Goal: Task Accomplishment & Management: Use online tool/utility

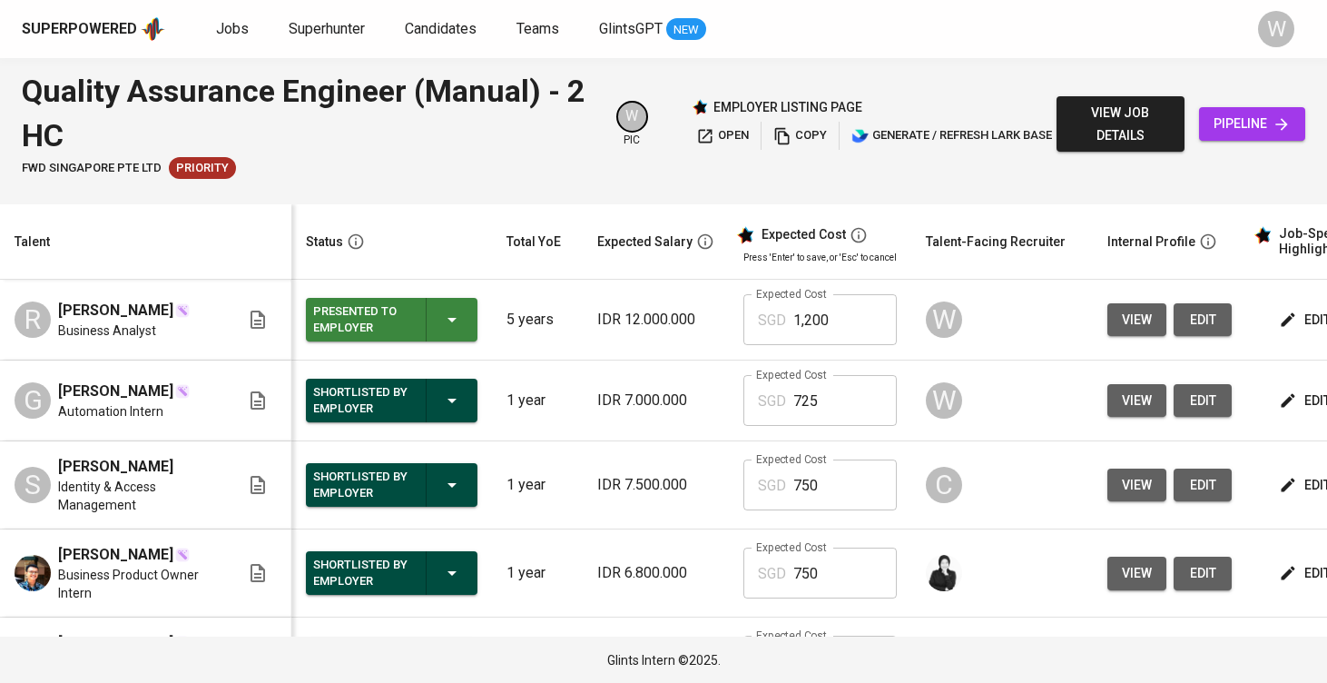
scroll to position [0, 5]
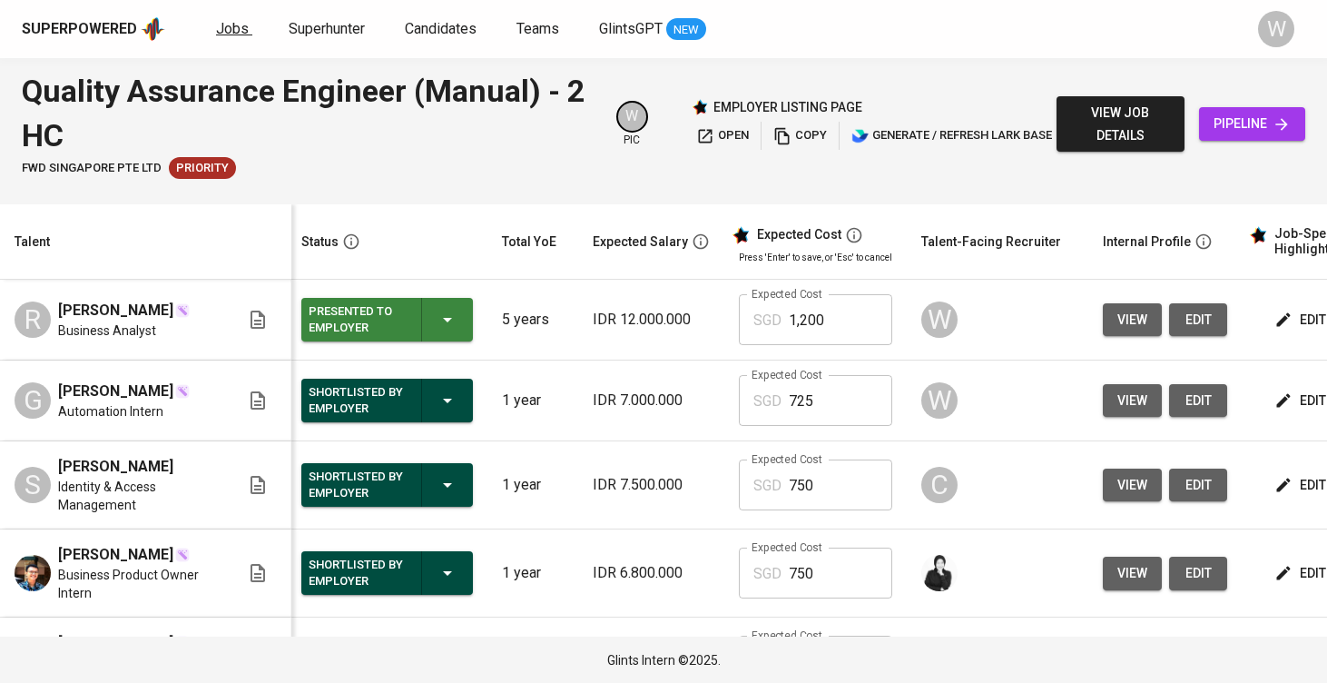
click at [241, 25] on span "Jobs" at bounding box center [232, 28] width 33 height 17
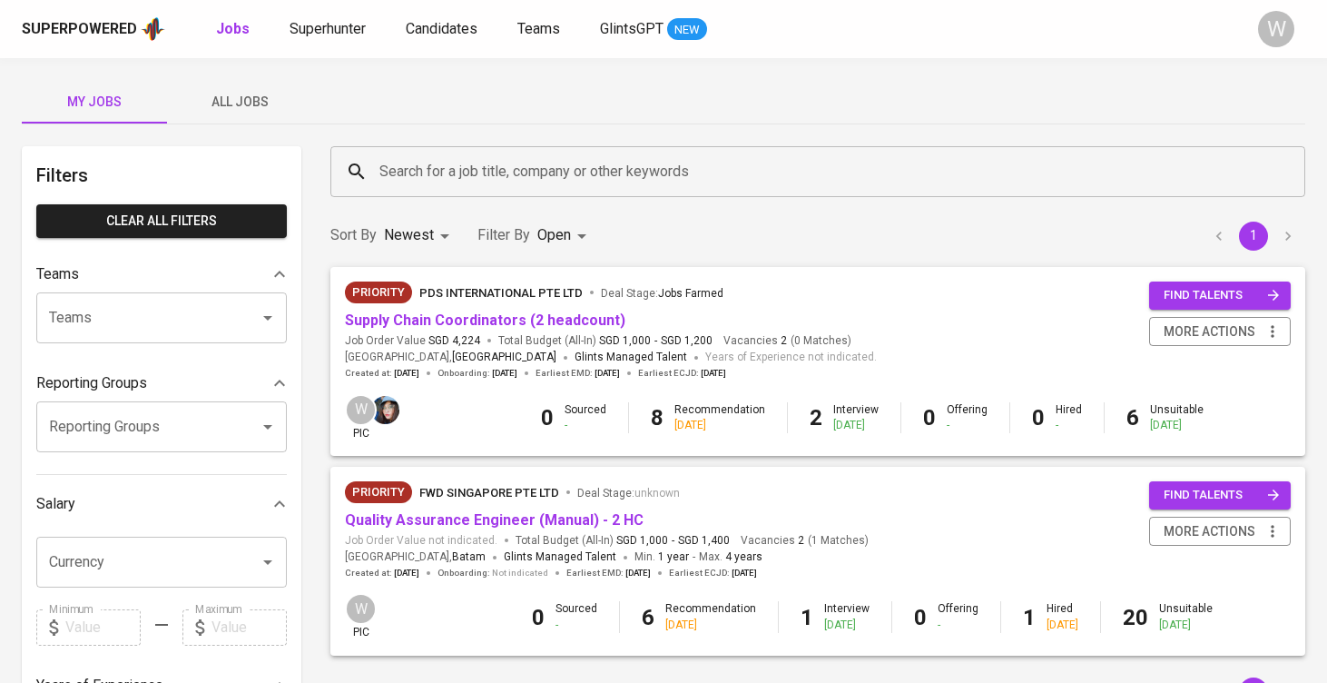
click at [277, 112] on span "All Jobs" at bounding box center [239, 102] width 123 height 23
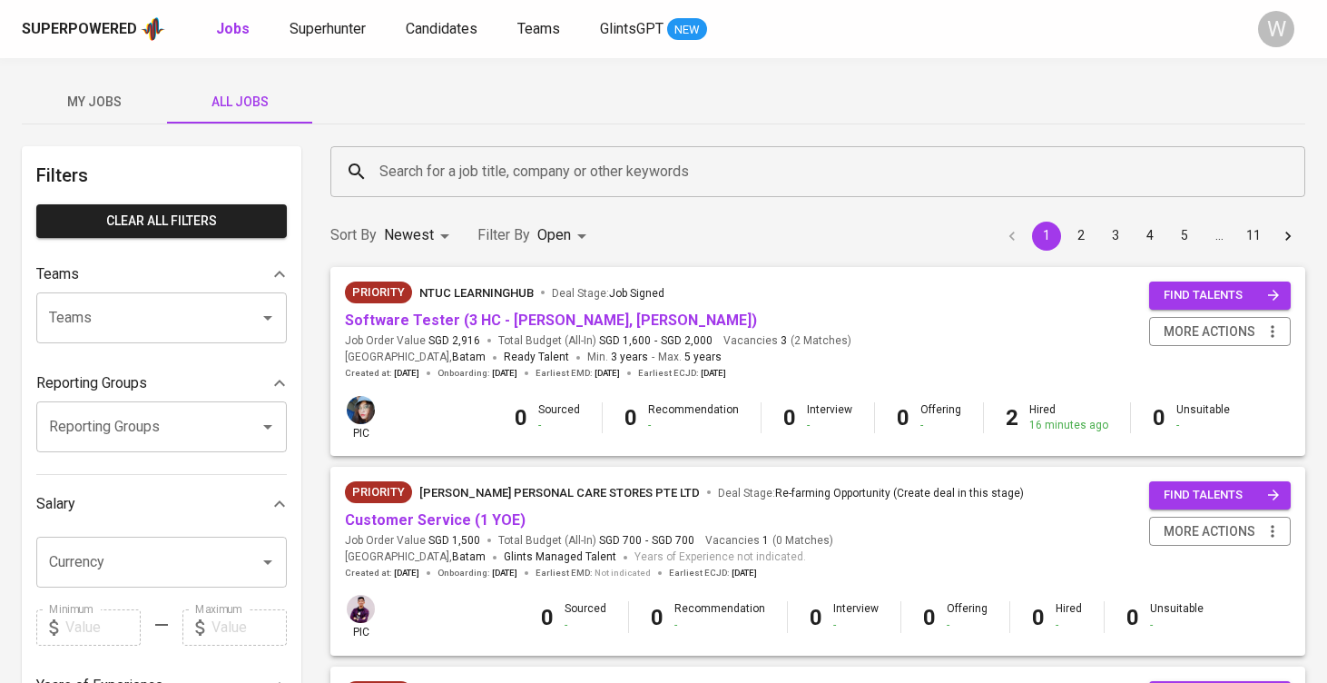
click at [410, 179] on input "Search for a job title, company or other keywords" at bounding box center [822, 171] width 895 height 34
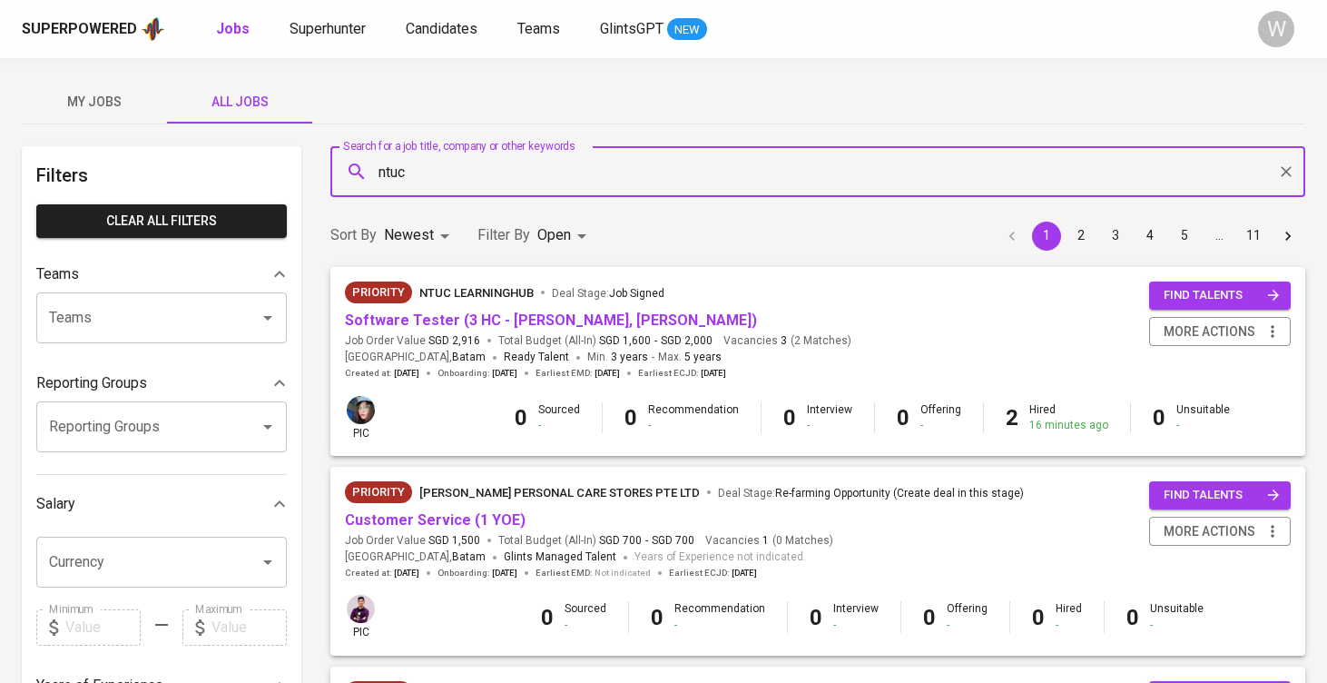
type input "ntuc"
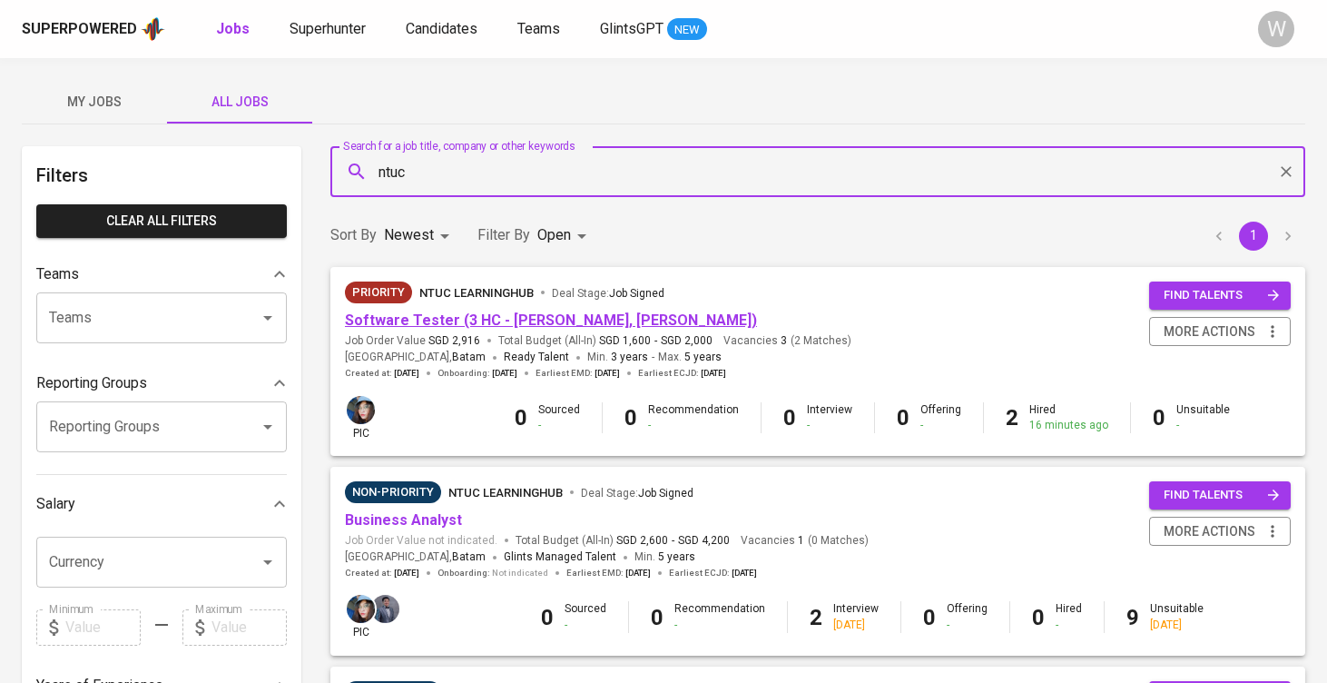
click at [456, 314] on link "Software Tester (3 HC - [PERSON_NAME], [PERSON_NAME])" at bounding box center [551, 319] width 412 height 17
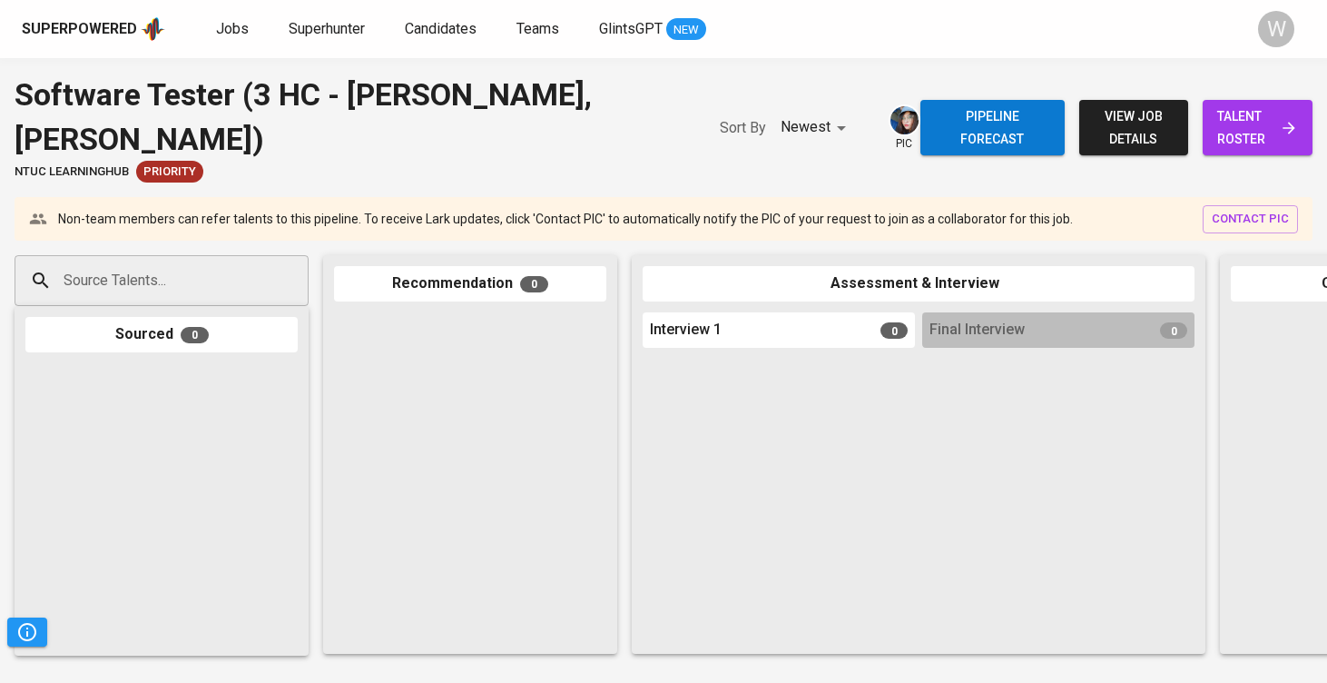
click at [166, 276] on input "Source Talents..." at bounding box center [154, 280] width 191 height 34
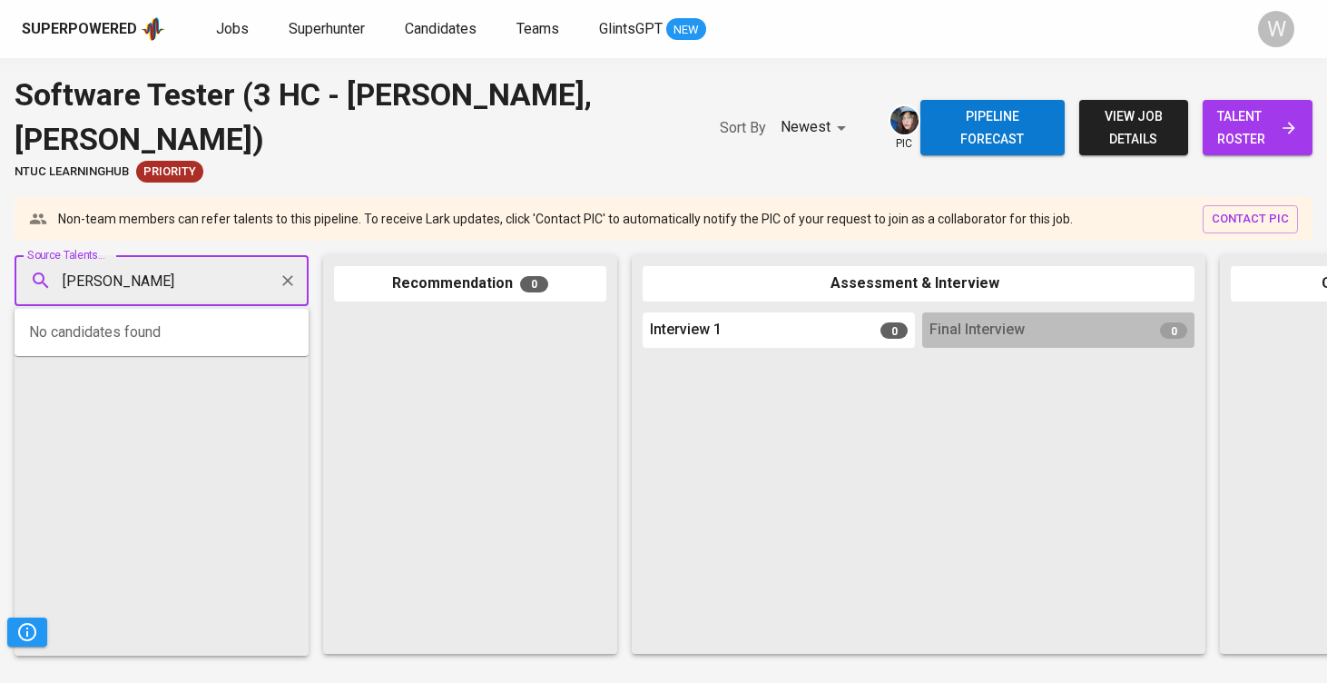
type input "[PERSON_NAME]"
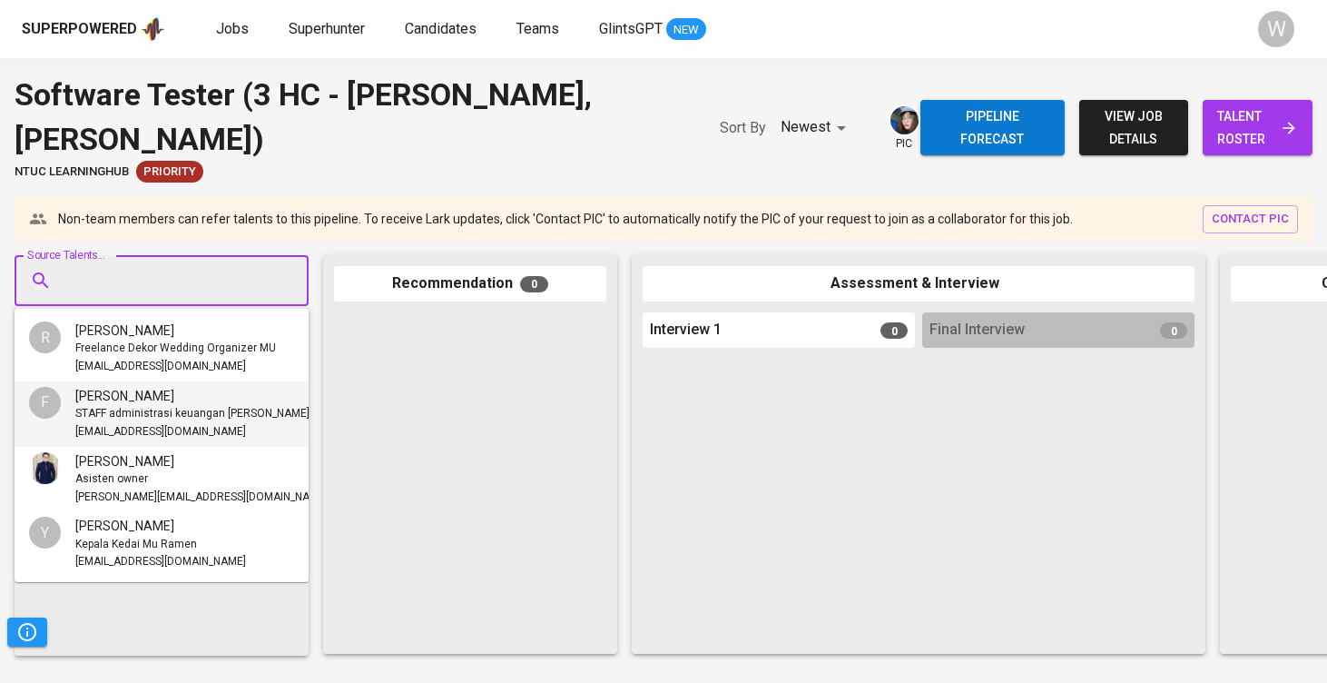
paste input "[EMAIL_ADDRESS][DOMAIN_NAME]"
type input "[EMAIL_ADDRESS][DOMAIN_NAME]"
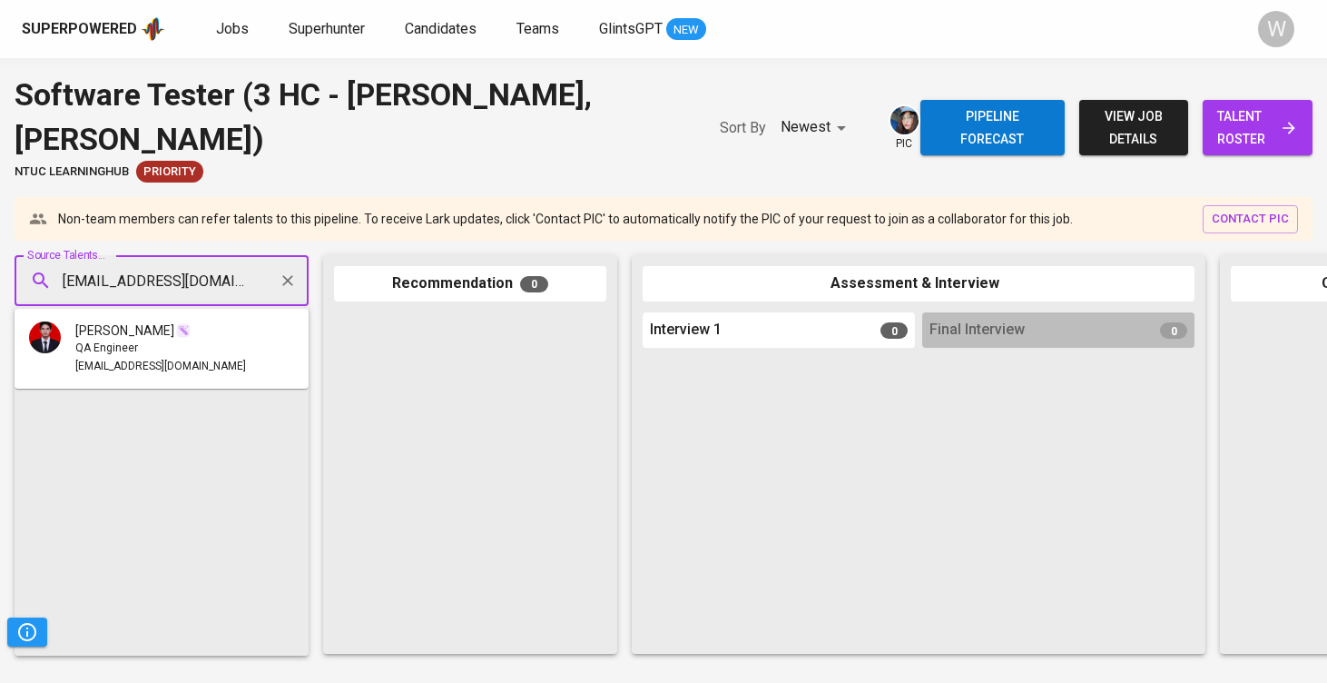
click at [133, 338] on span "[PERSON_NAME]" at bounding box center [124, 330] width 99 height 18
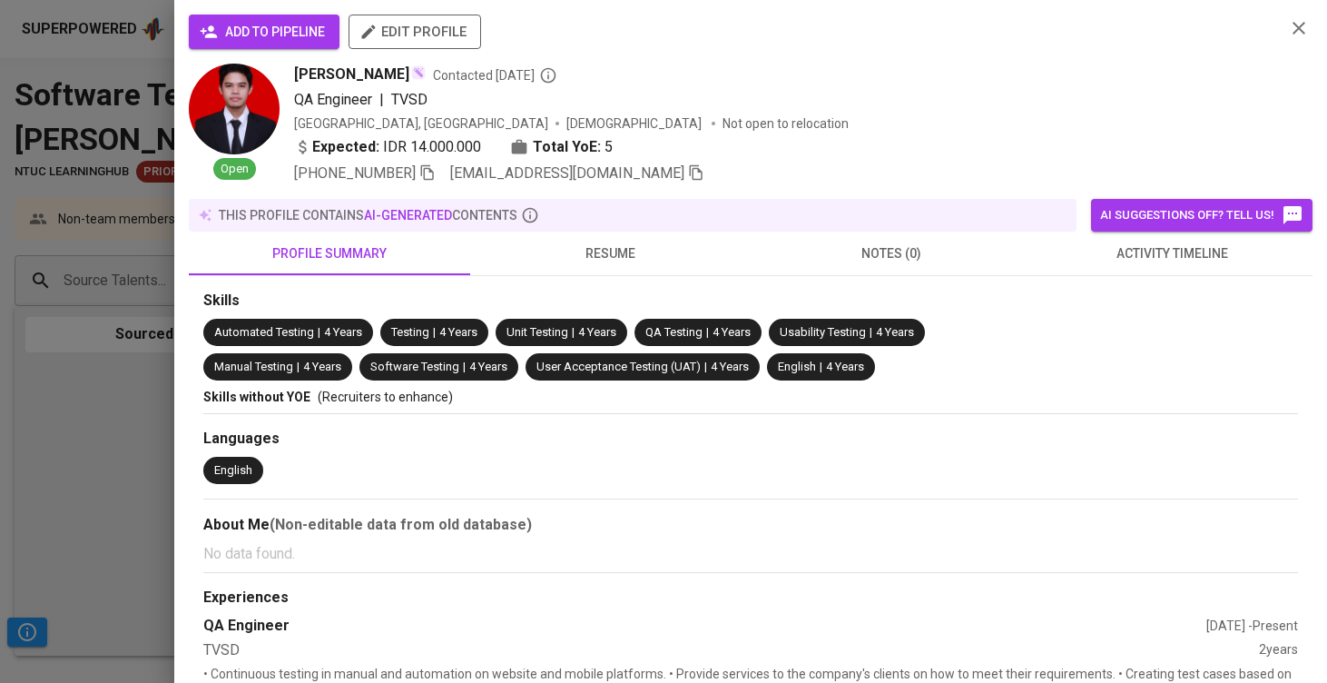
click at [223, 28] on span "add to pipeline" at bounding box center [264, 32] width 122 height 23
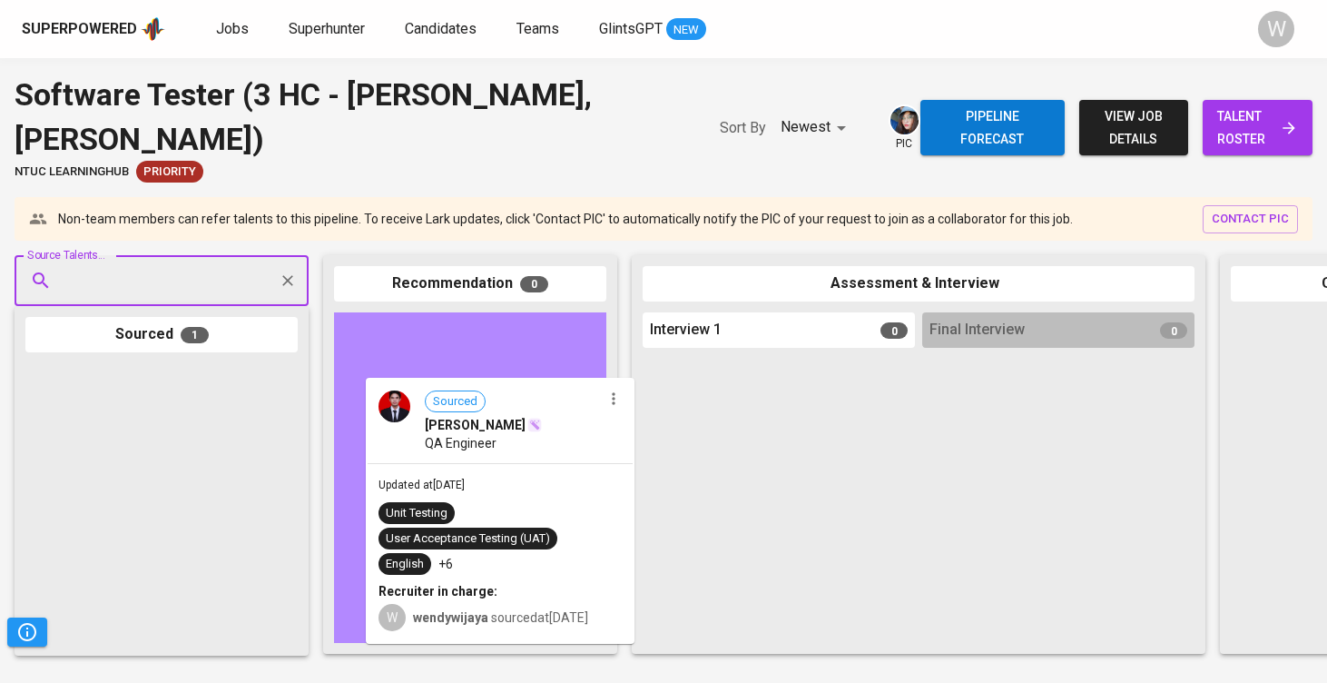
drag, startPoint x: 187, startPoint y: 399, endPoint x: 528, endPoint y: 408, distance: 341.4
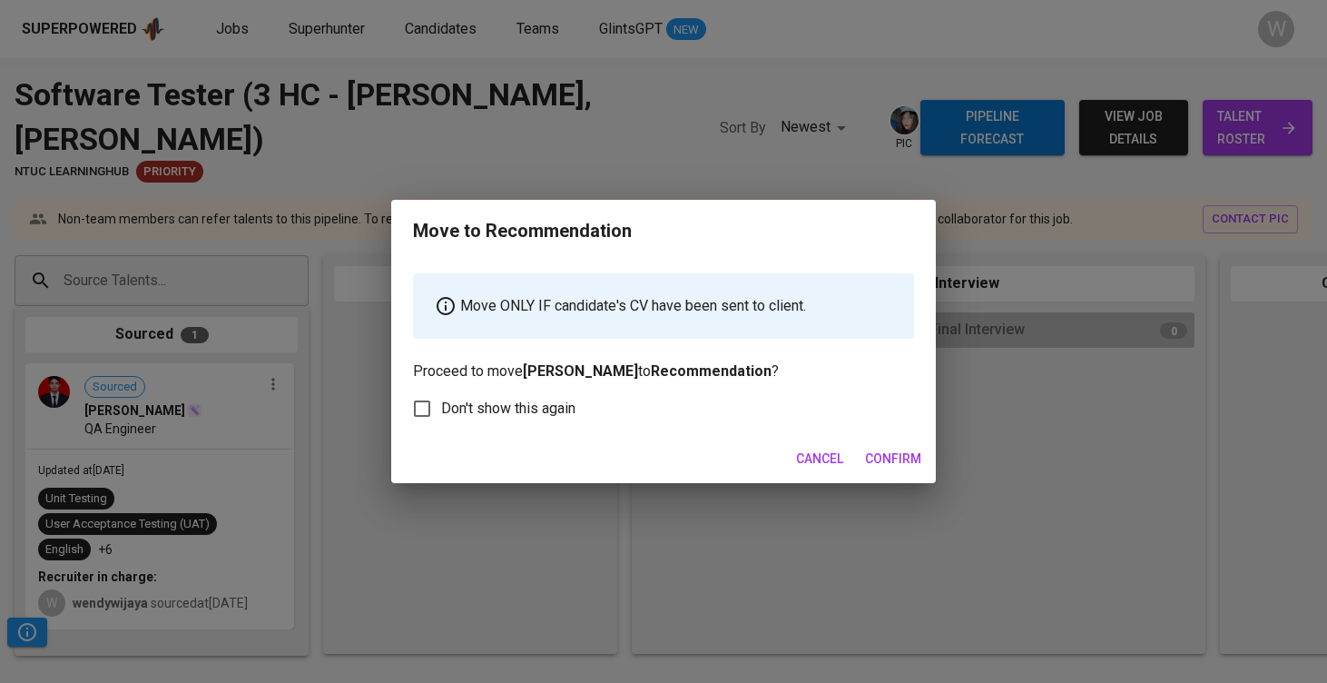
click at [893, 453] on span "Confirm" at bounding box center [893, 458] width 56 height 23
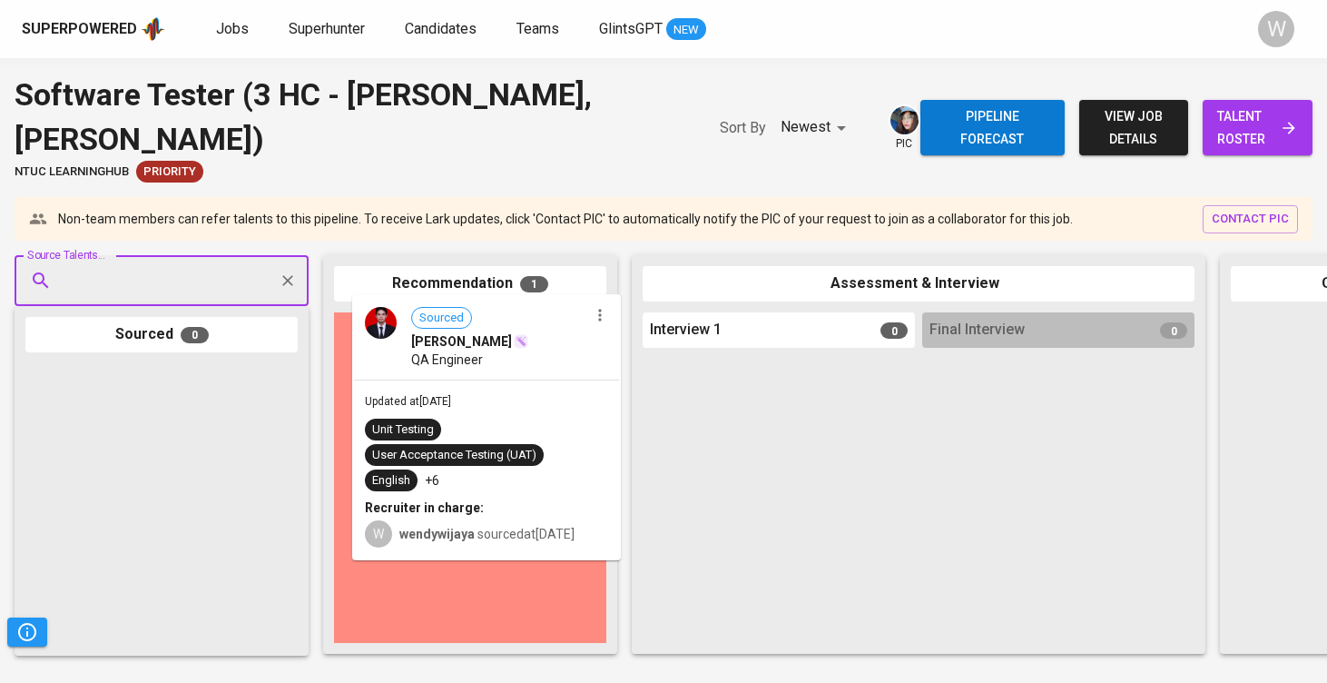
drag, startPoint x: 457, startPoint y: 456, endPoint x: 467, endPoint y: 450, distance: 11.4
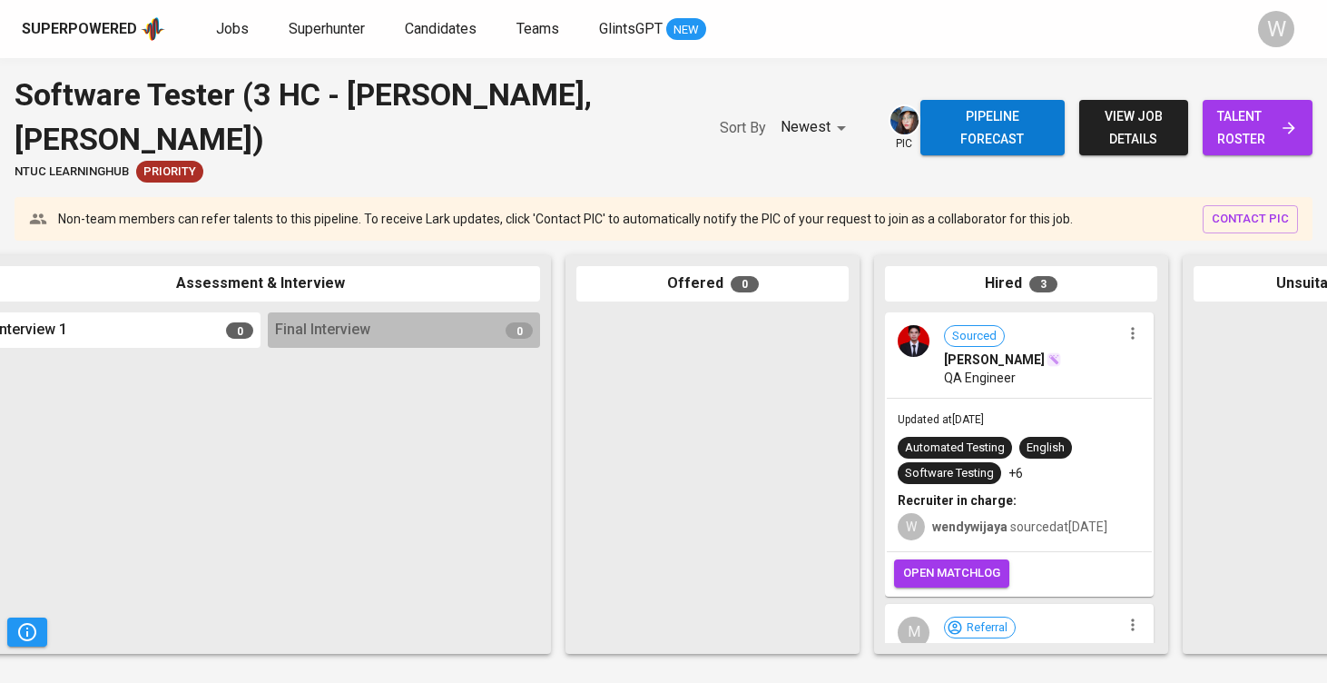
scroll to position [0, 702]
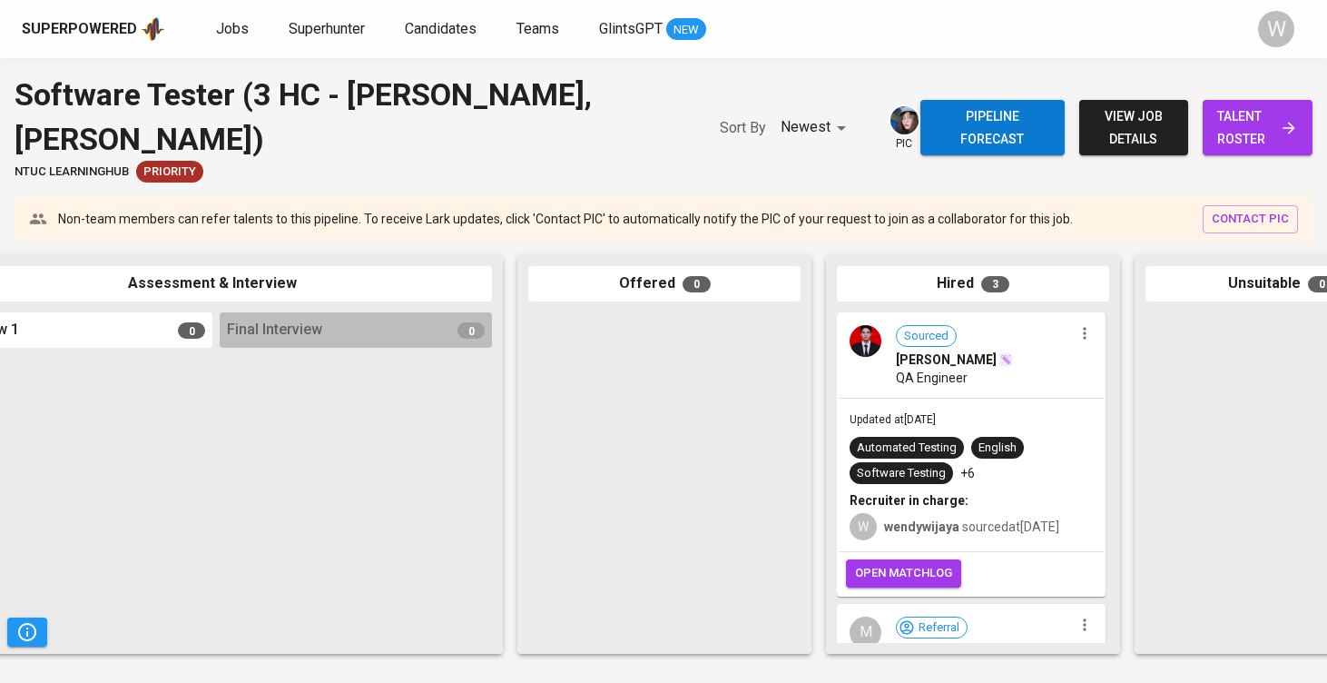
click at [907, 575] on span "open matchlog" at bounding box center [903, 573] width 97 height 21
